Goal: Task Accomplishment & Management: Complete application form

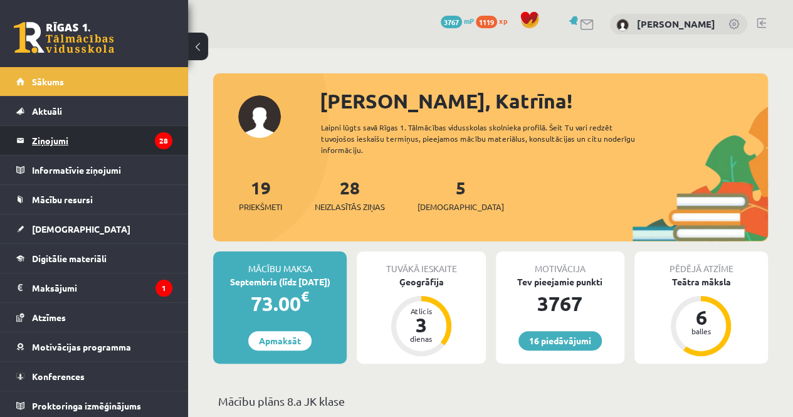
click at [104, 131] on legend "Ziņojumi 28" at bounding box center [102, 140] width 141 height 29
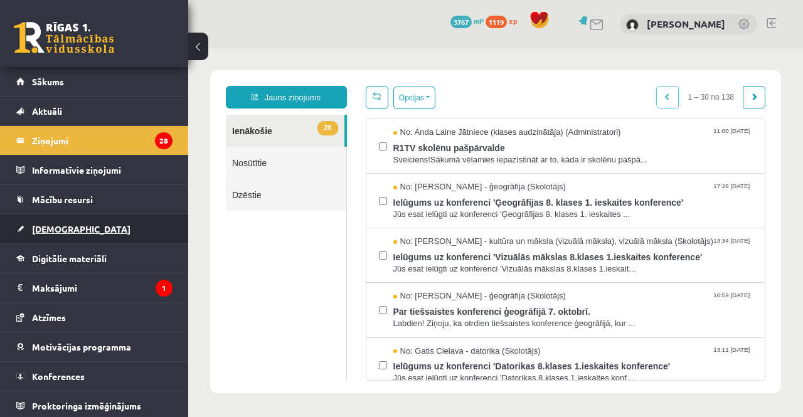
click at [65, 226] on span "[DEMOGRAPHIC_DATA]" at bounding box center [81, 228] width 98 height 11
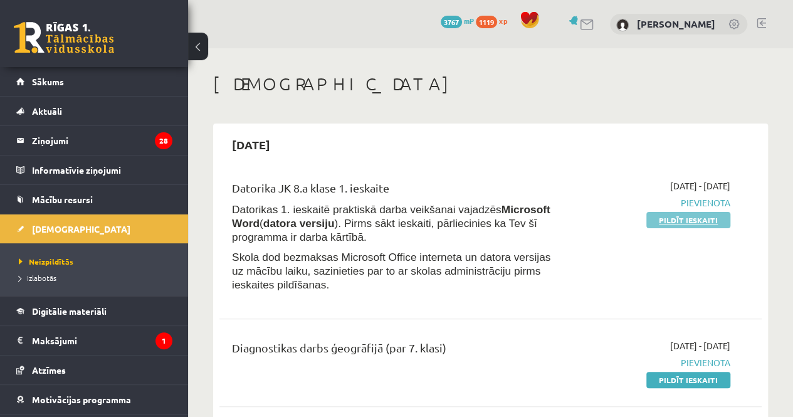
click at [686, 219] on link "Pildīt ieskaiti" at bounding box center [689, 220] width 84 height 16
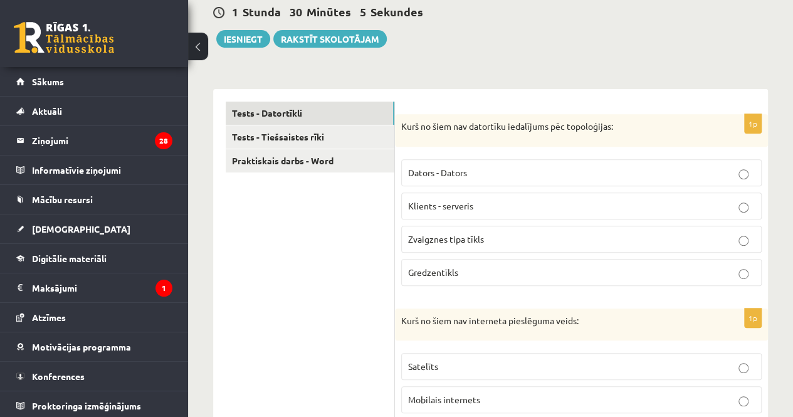
scroll to position [194, 0]
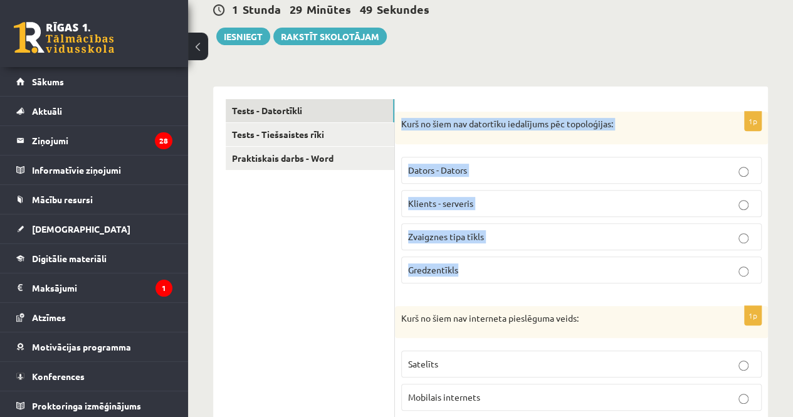
drag, startPoint x: 403, startPoint y: 124, endPoint x: 469, endPoint y: 265, distance: 156.3
click at [469, 265] on div "1p Kurš no šiem nav datortīku iedalījums pēc topoloģijas: Dators - Dators Klien…" at bounding box center [581, 203] width 373 height 182
copy div "Kurš no šiem nav datortīku iedalījums pēc topoloģijas: Dators - Dators Klients …"
click at [504, 203] on p "Klients - serveris" at bounding box center [581, 203] width 347 height 13
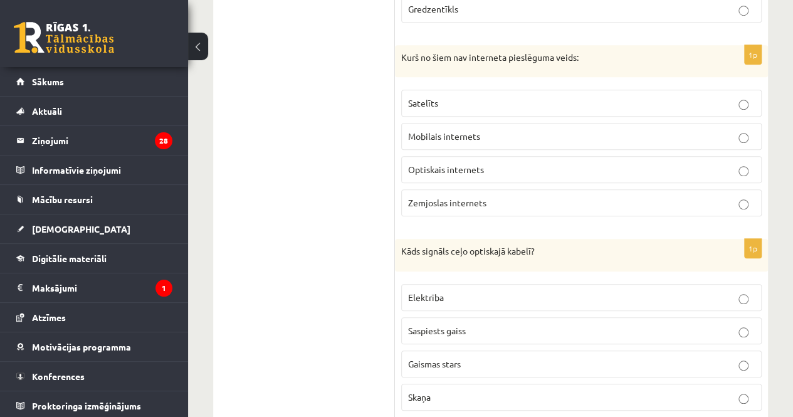
scroll to position [453, 0]
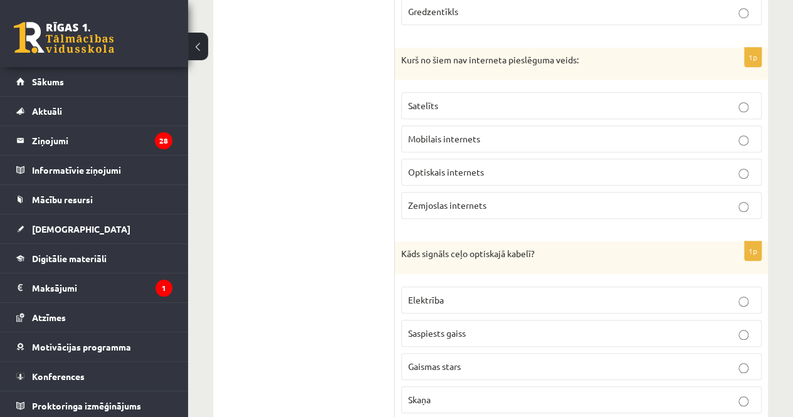
click at [539, 201] on p "Zemjoslas internets" at bounding box center [581, 205] width 347 height 13
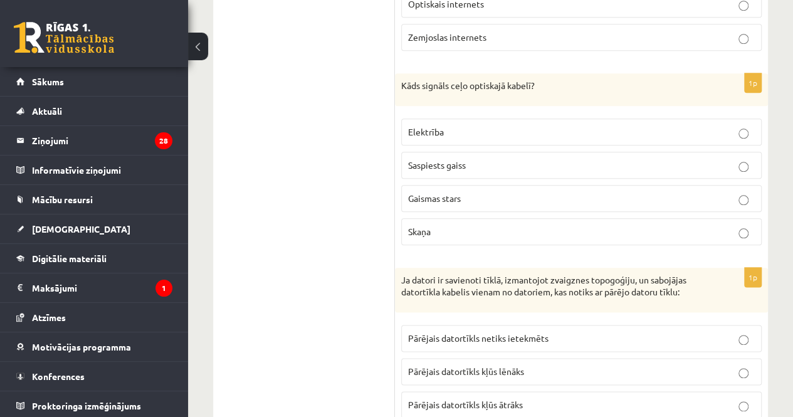
scroll to position [623, 0]
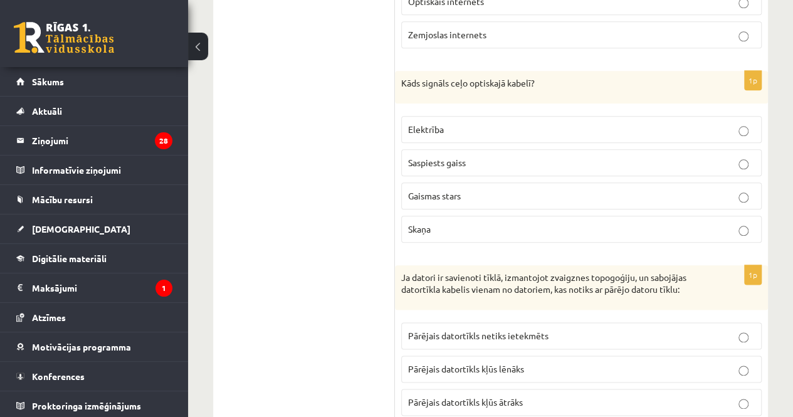
click at [639, 191] on p "Gaismas stars" at bounding box center [581, 195] width 347 height 13
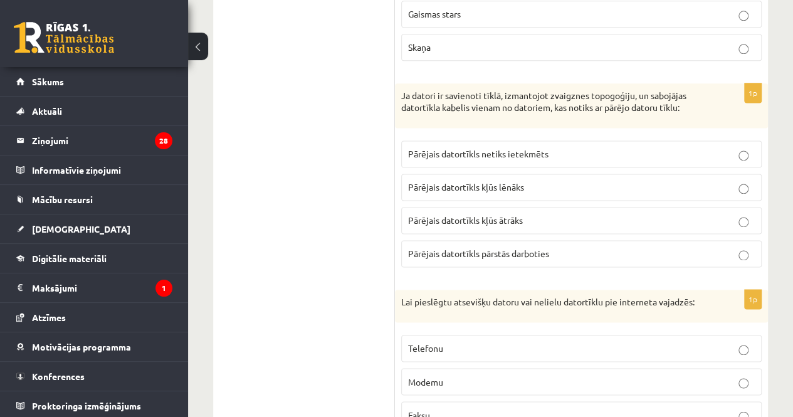
scroll to position [814, 0]
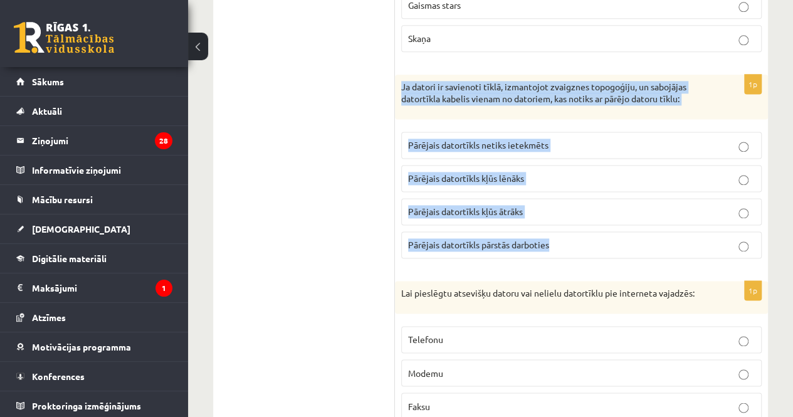
drag, startPoint x: 403, startPoint y: 78, endPoint x: 577, endPoint y: 231, distance: 231.5
click at [577, 231] on div "1p Ja datori ir savienoti tīklā, izmantojot zvaigznes topogoģiju, un sabojājas …" at bounding box center [581, 172] width 373 height 194
copy div "Ja datori ir savienoti tīklā, izmantojot zvaigznes topogoģiju, un sabojājas dat…"
click at [577, 238] on p "Pārējais datortīkls pārstās darboties" at bounding box center [581, 244] width 347 height 13
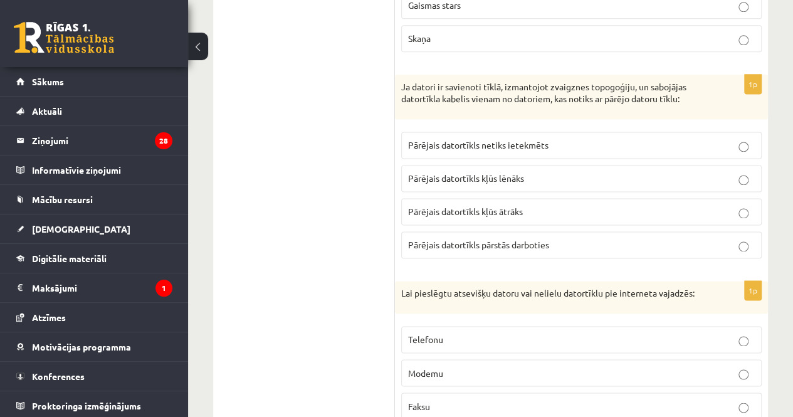
click at [524, 141] on span "Pārējais datortīkls netiks ietekmēts" at bounding box center [478, 144] width 141 height 11
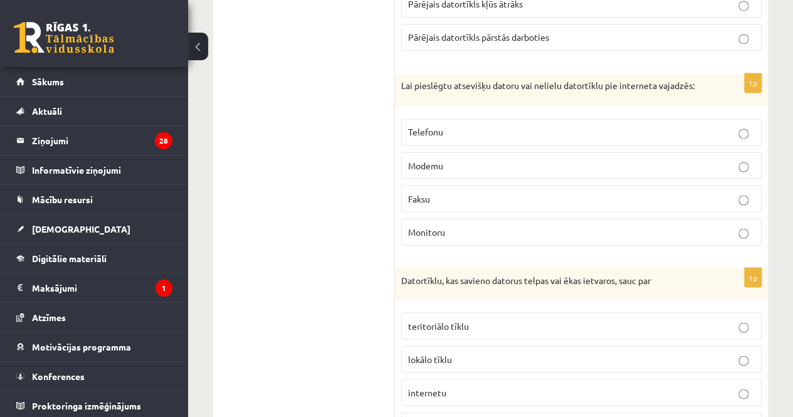
scroll to position [1024, 0]
click at [630, 157] on p "Modemu" at bounding box center [581, 163] width 347 height 13
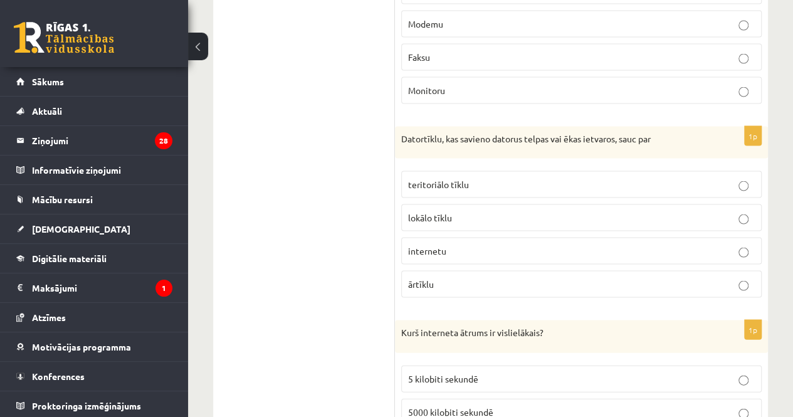
scroll to position [1170, 0]
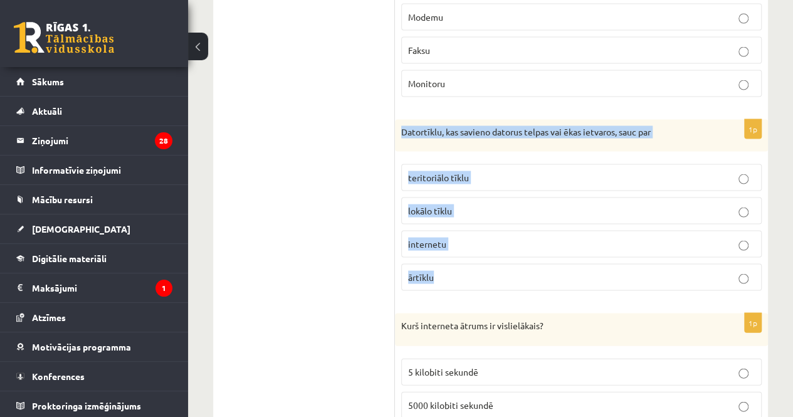
drag, startPoint x: 401, startPoint y: 119, endPoint x: 448, endPoint y: 275, distance: 162.9
click at [448, 275] on div "1p Datortīklu, kas savieno datorus telpas vai ēkas ietvaros, sauc par teritoriā…" at bounding box center [581, 210] width 373 height 182
copy div "Datortīklu, kas savieno datorus telpas vai ēkas ietvaros, sauc par teritoriālo …"
click at [449, 204] on span "lokālo tīklu" at bounding box center [430, 209] width 44 height 11
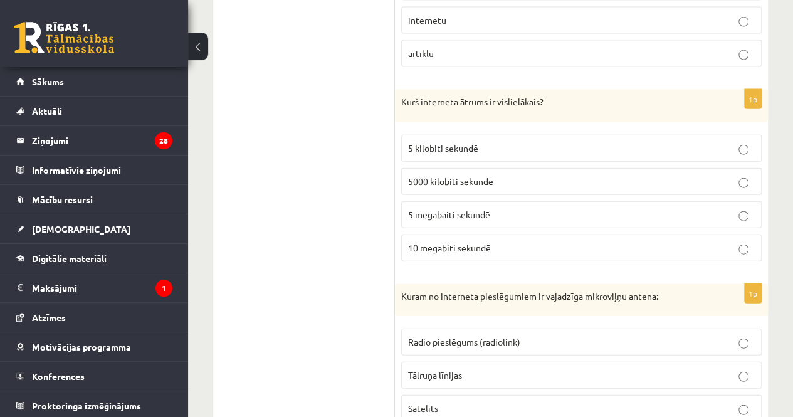
scroll to position [1396, 0]
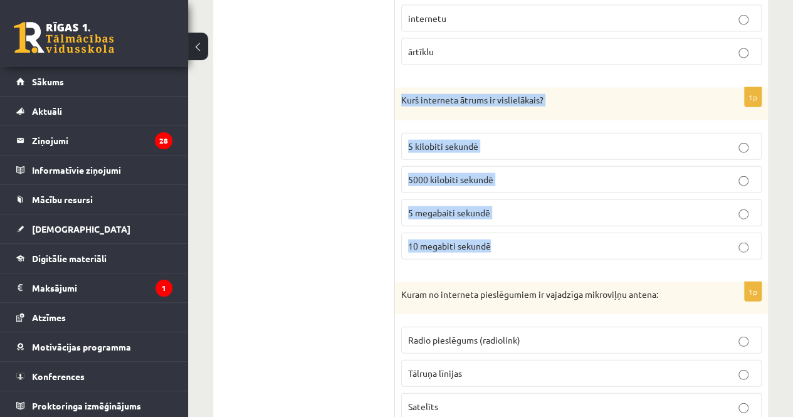
drag, startPoint x: 401, startPoint y: 84, endPoint x: 495, endPoint y: 250, distance: 190.2
click at [495, 250] on div "1p Kurš interneta ātrums ir vislielākais? 5 kilobiti sekundē 5000 kilobiti seku…" at bounding box center [581, 179] width 373 height 182
copy div "Kurš interneta ātrums ir vislielākais? 5 kilobiti sekundē 5000 kilobiti sekundē…"
click at [438, 207] on span "5 megabaiti sekundē" at bounding box center [449, 212] width 82 height 11
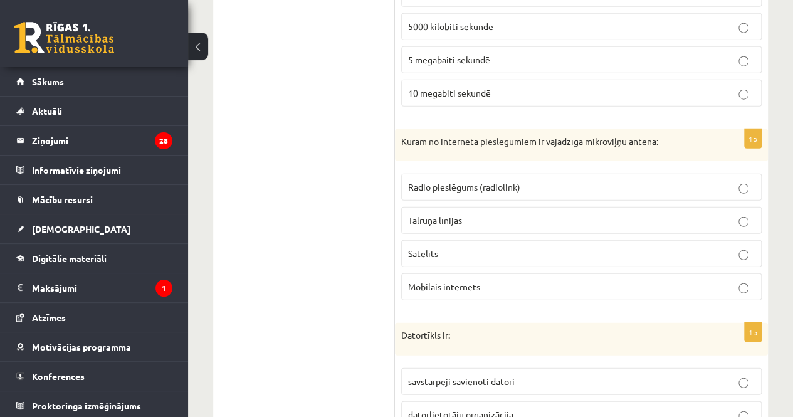
scroll to position [1564, 0]
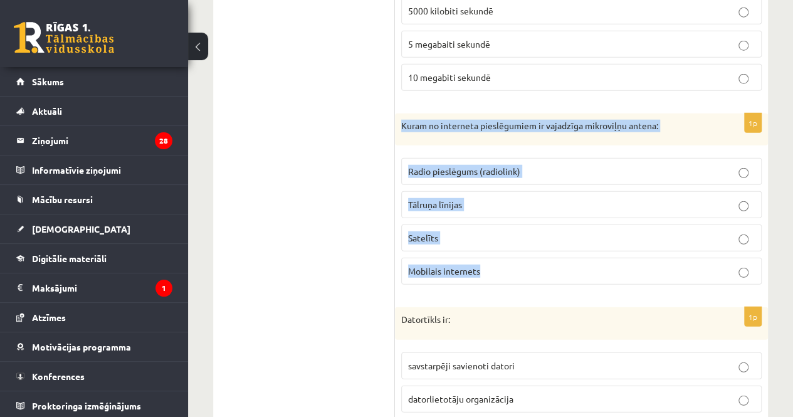
drag, startPoint x: 403, startPoint y: 114, endPoint x: 488, endPoint y: 268, distance: 176.0
click at [488, 268] on div "1p Kuram no interneta pieslēgumiem ir vajadzīga mikroviļņu antena: Radio pieslē…" at bounding box center [581, 205] width 373 height 182
copy div "Kuram no interneta pieslēgumiem ir vajadzīga mikroviļņu antena: Radio pieslēgum…"
click at [454, 158] on label "Radio pieslēgums (radiolink)" at bounding box center [581, 171] width 361 height 27
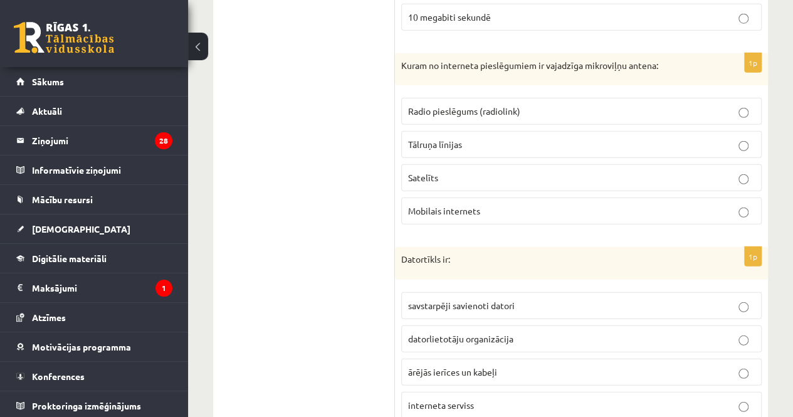
scroll to position [1658, 0]
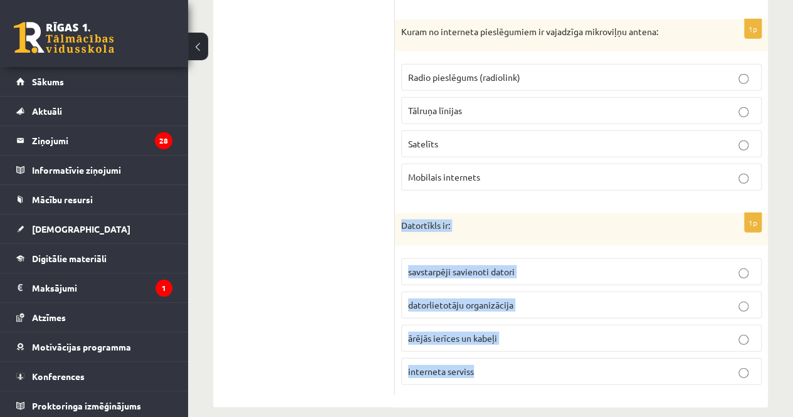
drag, startPoint x: 401, startPoint y: 210, endPoint x: 490, endPoint y: 353, distance: 168.2
click at [490, 353] on div "1p Datortīkls ir: savstarpēji savienoti datori datorlietotāju organizācija ārēj…" at bounding box center [581, 304] width 373 height 182
copy div "Datortīkls ir: savstarpēji savienoti datori datorlietotāju organizācija ārējās …"
click at [491, 266] on span "savstarpēji savienoti datori" at bounding box center [461, 271] width 107 height 11
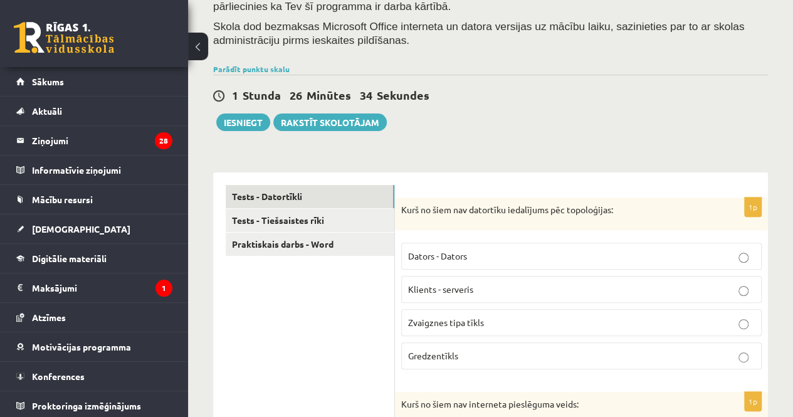
scroll to position [113, 0]
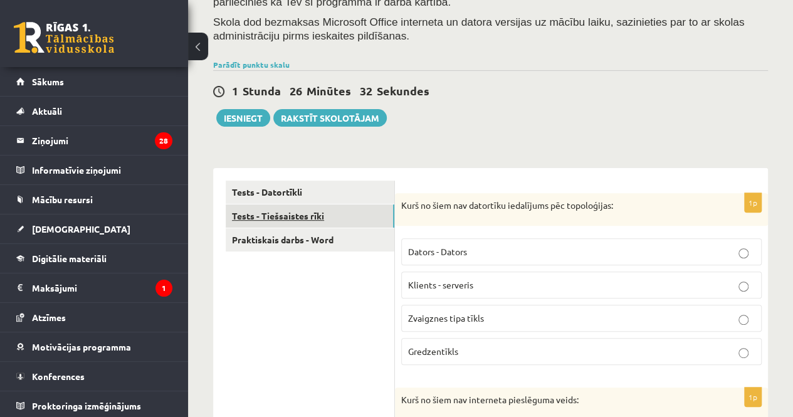
click at [287, 216] on link "Tests - Tiešsaistes rīki" at bounding box center [310, 215] width 169 height 23
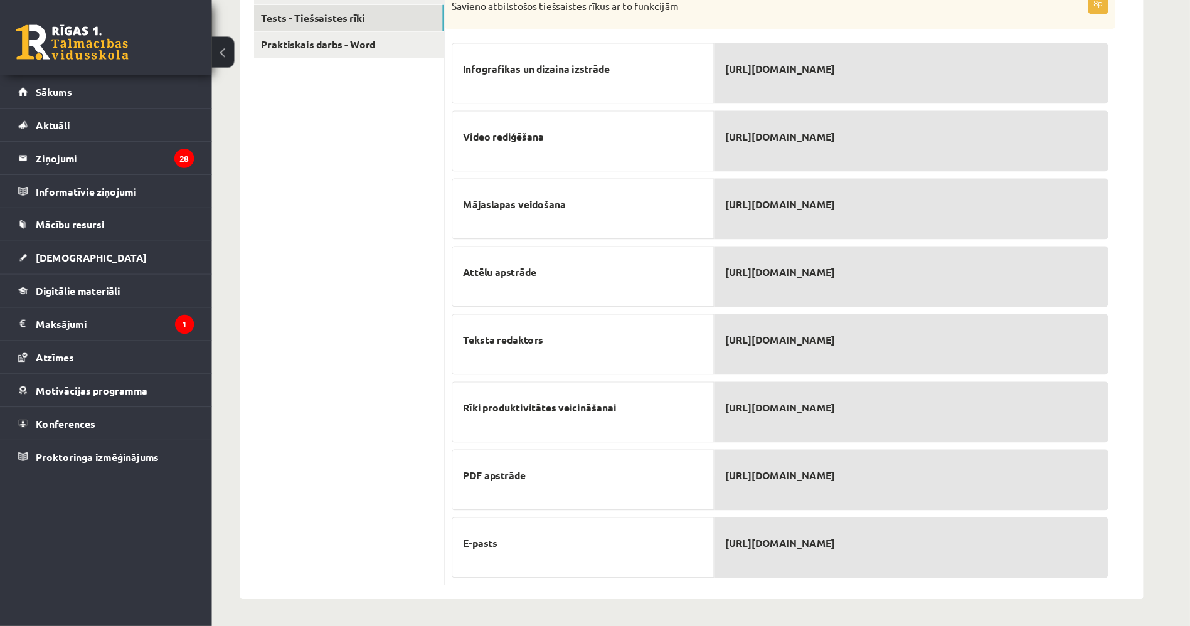
scroll to position [218, 0]
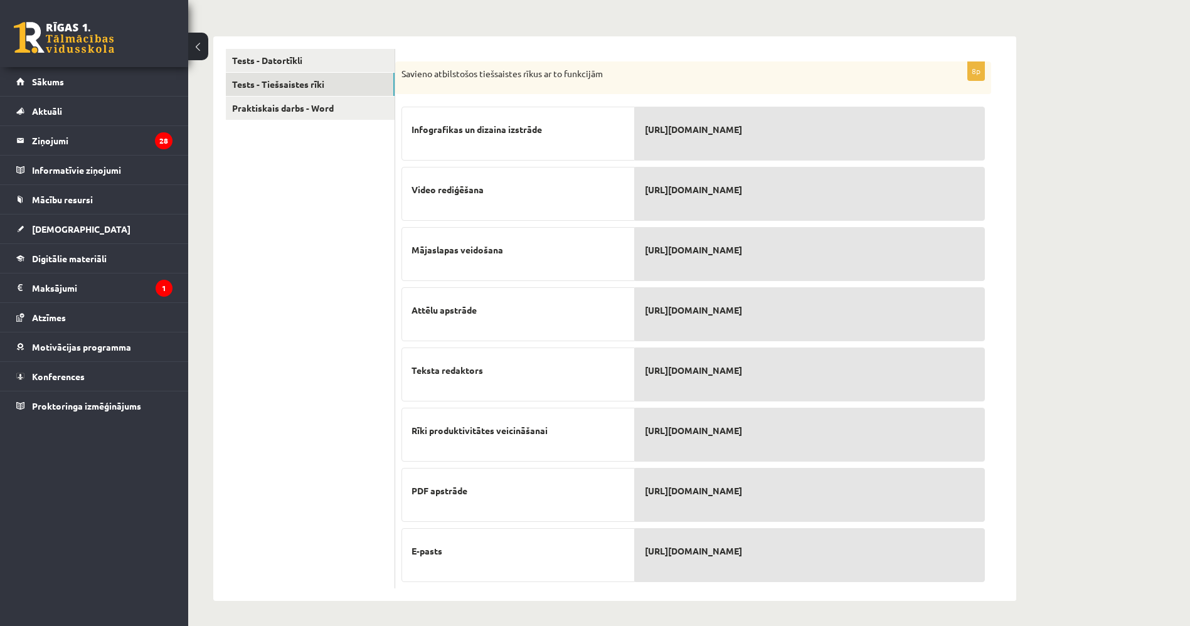
drag, startPoint x: 404, startPoint y: 70, endPoint x: 789, endPoint y: 581, distance: 640.1
click at [789, 417] on div "8p Savieno atbilstošos tiešsaistes rīkus ar to funkcijām Infografikas un dizain…" at bounding box center [693, 324] width 596 height 527
copy div "avieno atbilstošos tiešsaistes rīkus ar to funkcijām Infografikas un dizaina iz…"
click at [793, 353] on div "**********" at bounding box center [614, 228] width 853 height 795
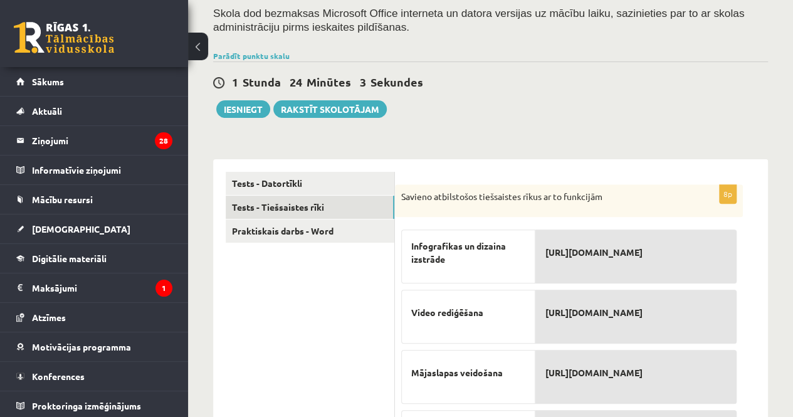
scroll to position [124, 0]
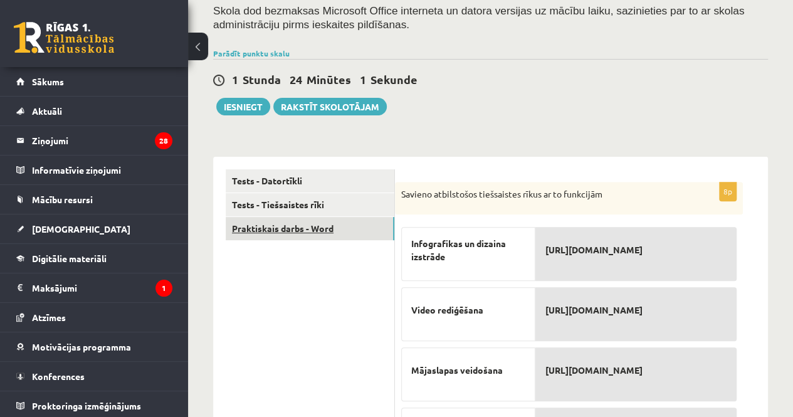
click at [279, 223] on link "Praktiskais darbs - Word" at bounding box center [310, 228] width 169 height 23
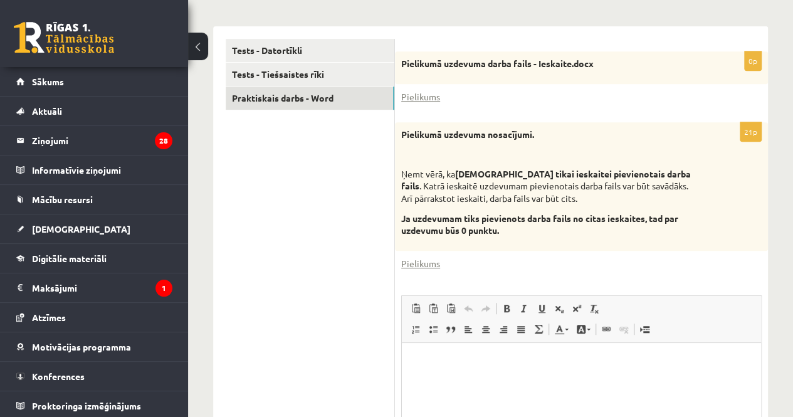
scroll to position [245, 0]
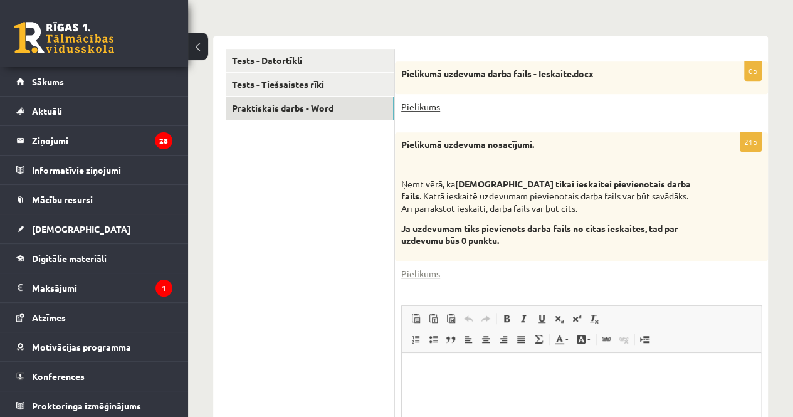
click at [419, 109] on link "Pielikums" at bounding box center [420, 106] width 39 height 13
